Goal: Find specific page/section: Find specific page/section

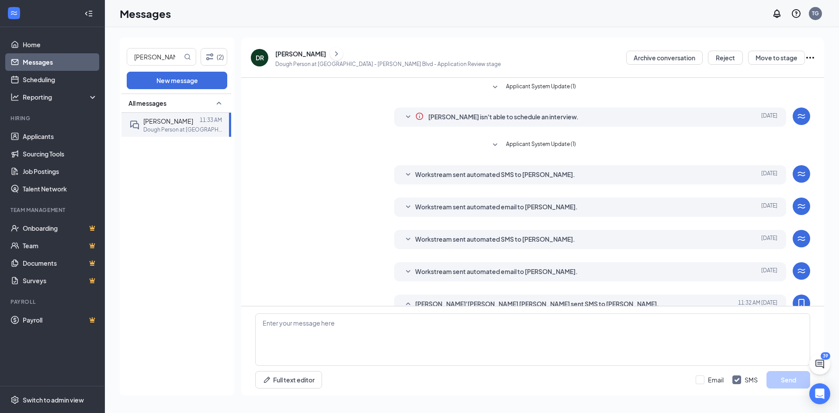
scroll to position [197, 0]
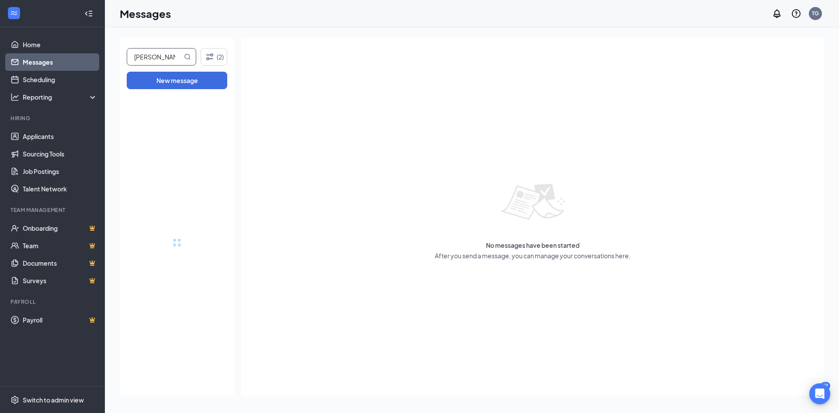
drag, startPoint x: 178, startPoint y: 63, endPoint x: 108, endPoint y: 66, distance: 70.4
click at [111, 65] on div "deandre (2) New message No messages have been started After you send a message,…" at bounding box center [472, 220] width 734 height 386
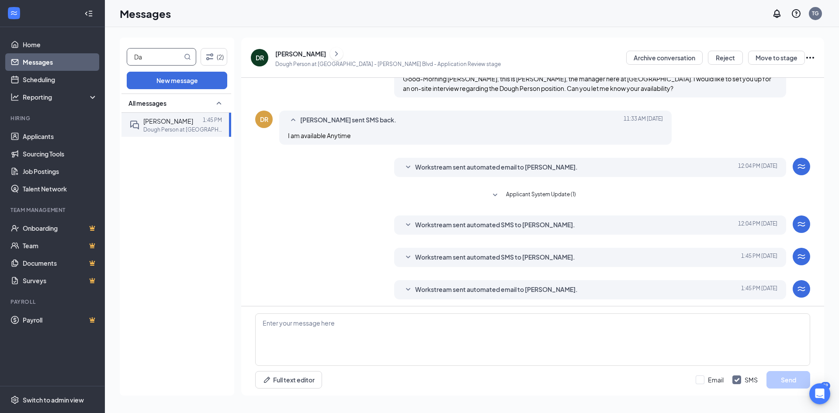
scroll to position [155, 0]
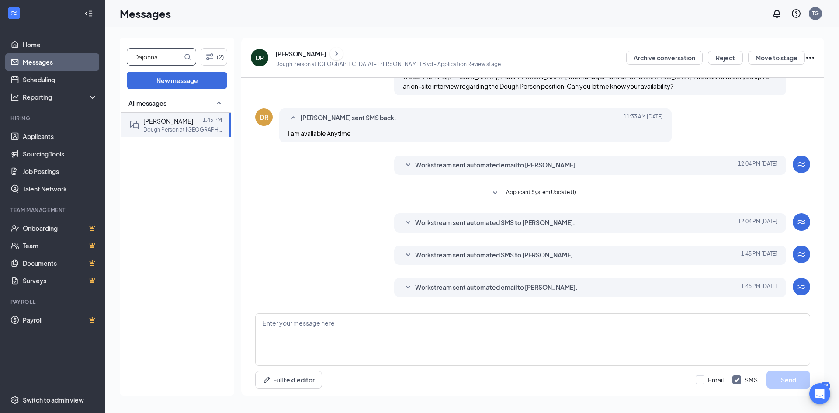
type input "Dajonna"
click at [148, 126] on p "Dough Person at [GEOGRAPHIC_DATA] - [PERSON_NAME][GEOGRAPHIC_DATA]" at bounding box center [182, 129] width 79 height 7
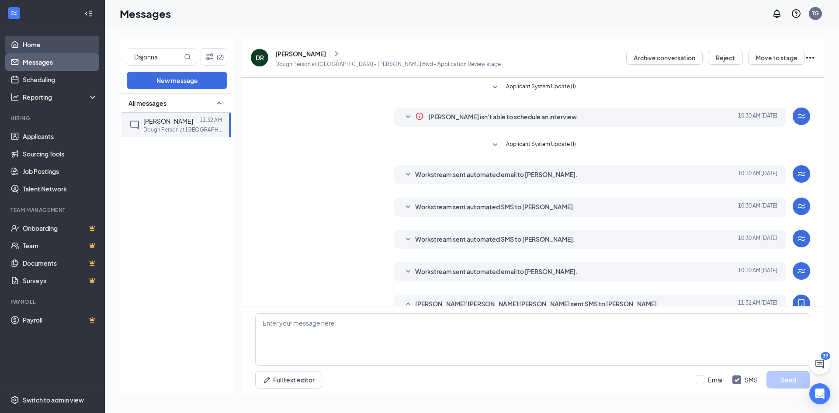
click at [55, 42] on link "Home" at bounding box center [60, 44] width 75 height 17
